Goal: Navigation & Orientation: Find specific page/section

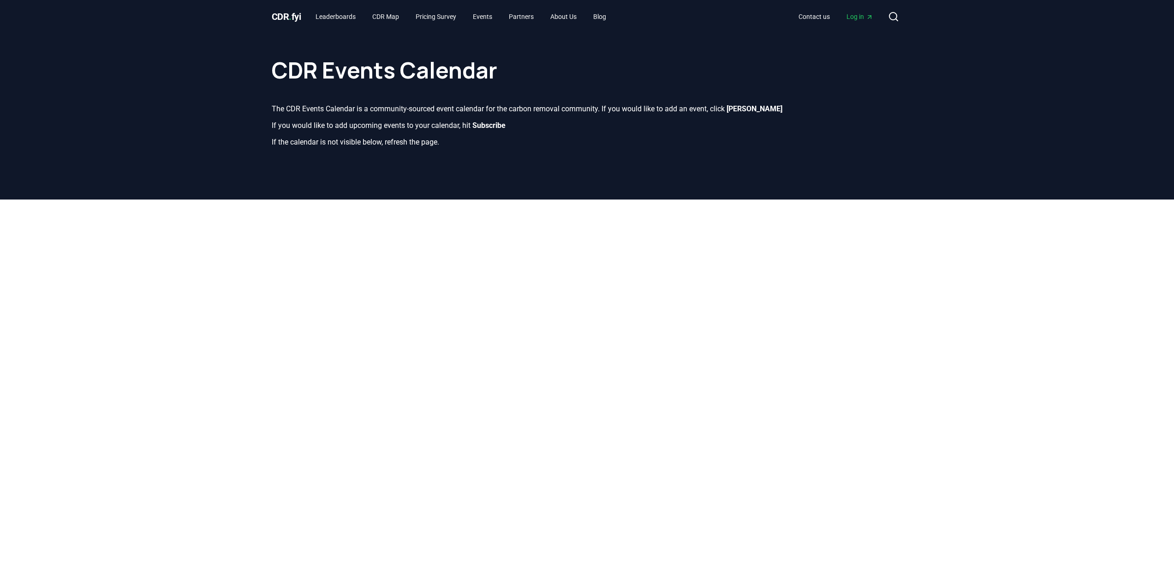
scroll to position [46, 0]
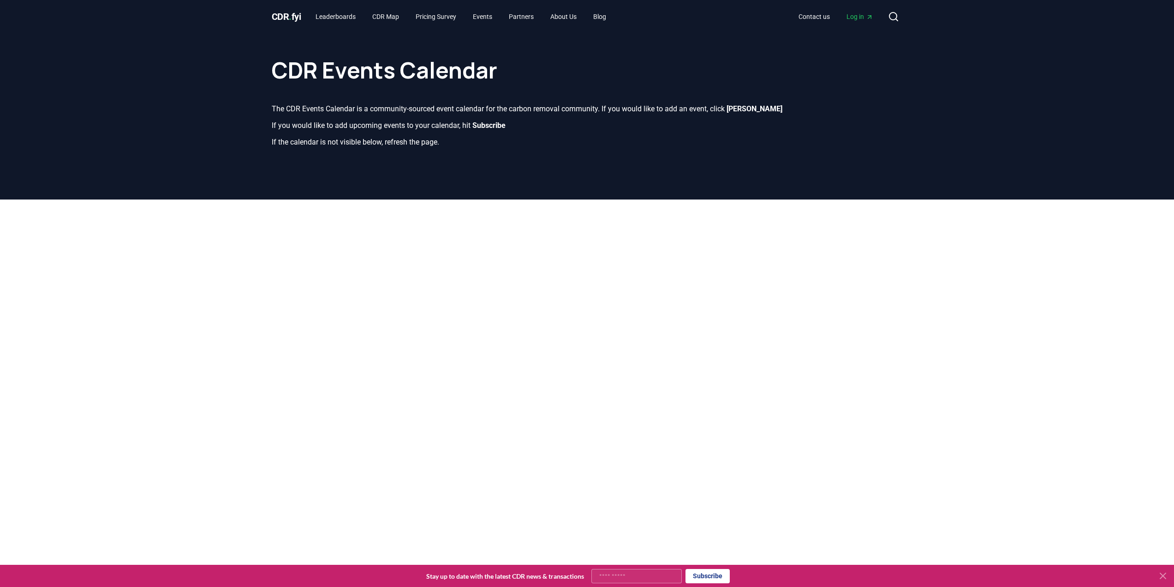
click at [1166, 576] on icon at bounding box center [1163, 575] width 11 height 11
